Goal: Task Accomplishment & Management: Use online tool/utility

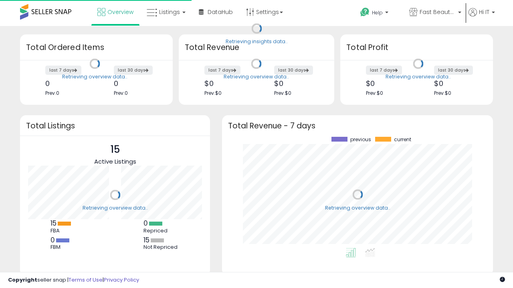
scroll to position [111, 255]
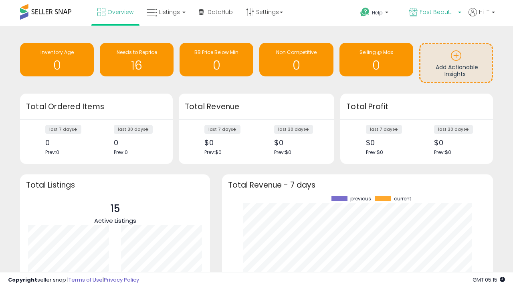
click at [434, 13] on span "Fast Beauty ([GEOGRAPHIC_DATA])" at bounding box center [437, 12] width 36 height 8
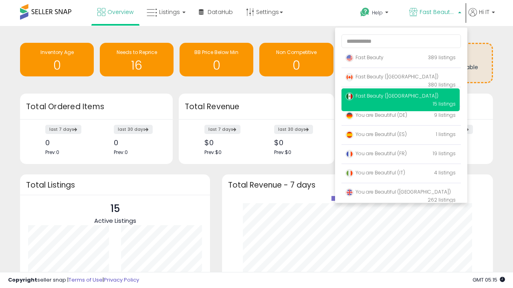
click at [400, 97] on span "Fast Beauty ([GEOGRAPHIC_DATA])" at bounding box center [391, 95] width 93 height 7
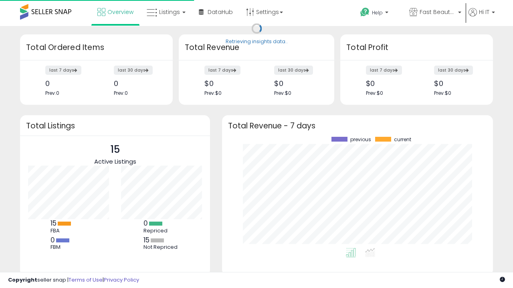
scroll to position [111, 255]
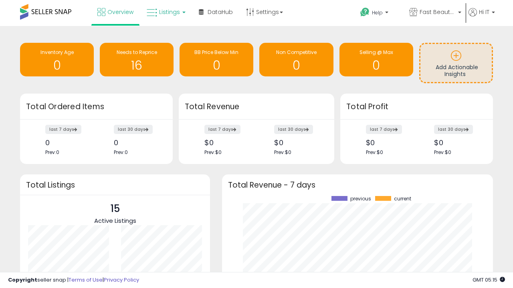
click at [165, 12] on span "Listings" at bounding box center [169, 12] width 21 height 8
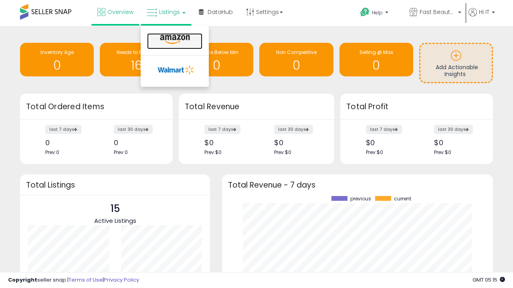
click at [174, 40] on icon at bounding box center [174, 39] width 35 height 10
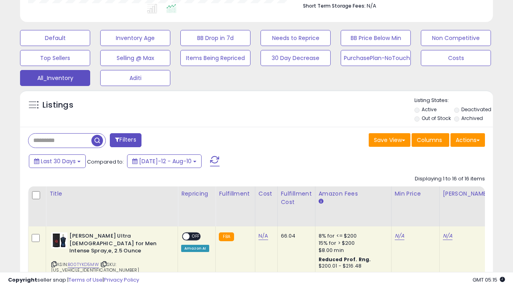
scroll to position [0, 6]
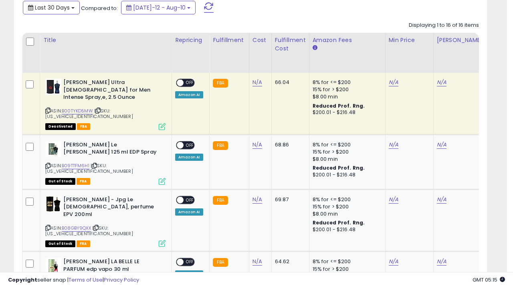
click at [51, 7] on span "Last 30 Days" at bounding box center [52, 8] width 35 height 8
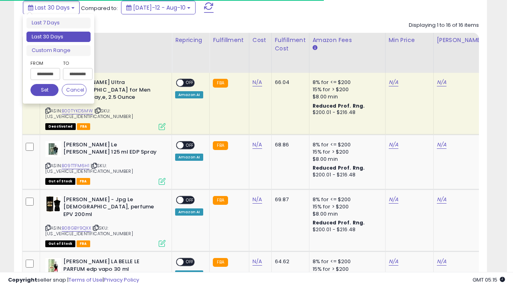
click at [58, 37] on li "Last 30 Days" at bounding box center [58, 37] width 64 height 11
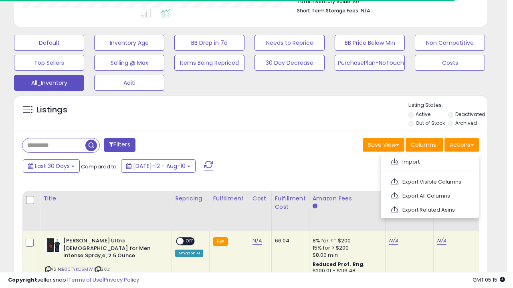
click at [428, 195] on link "Export All Columns" at bounding box center [429, 196] width 88 height 12
